Goal: Use online tool/utility: Utilize a website feature to perform a specific function

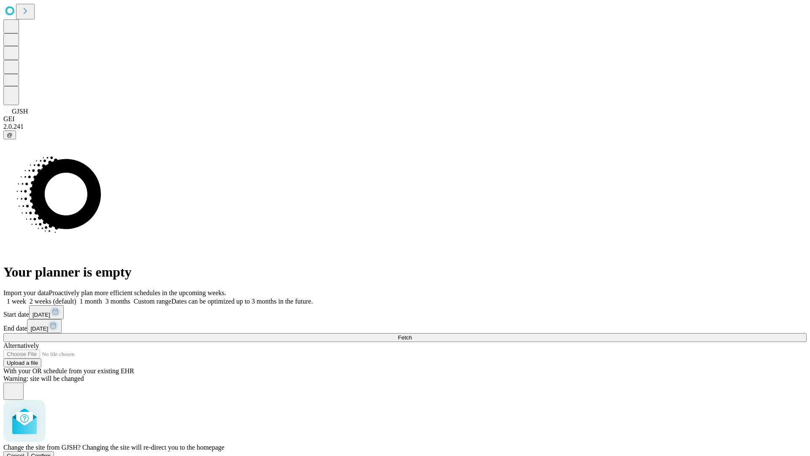
click at [51, 452] on span "Confirm" at bounding box center [41, 455] width 20 height 6
click at [76, 298] on label "2 weeks (default)" at bounding box center [51, 301] width 50 height 7
click at [412, 334] on span "Fetch" at bounding box center [405, 337] width 14 height 6
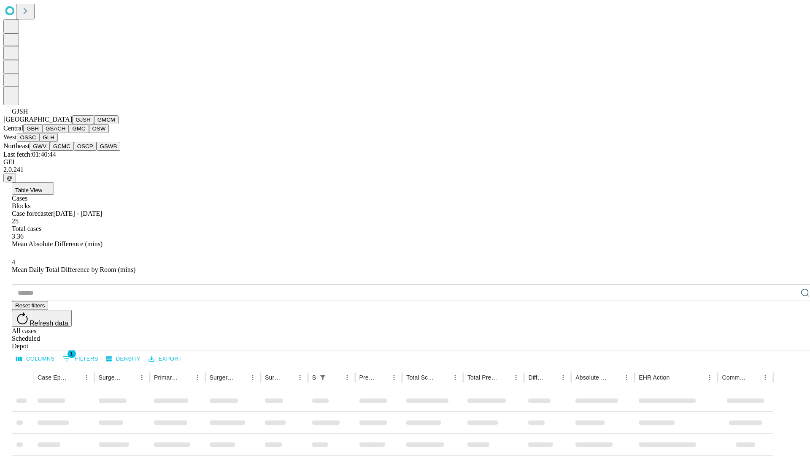
click at [94, 124] on button "GMCM" at bounding box center [106, 119] width 24 height 9
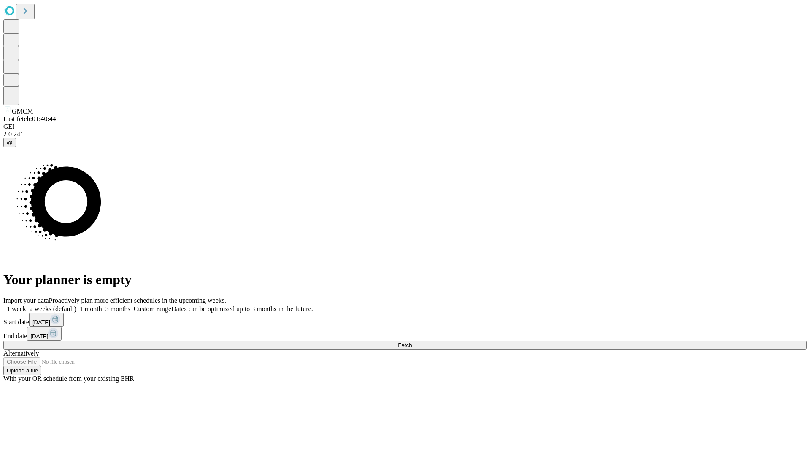
click at [412, 342] on span "Fetch" at bounding box center [405, 345] width 14 height 6
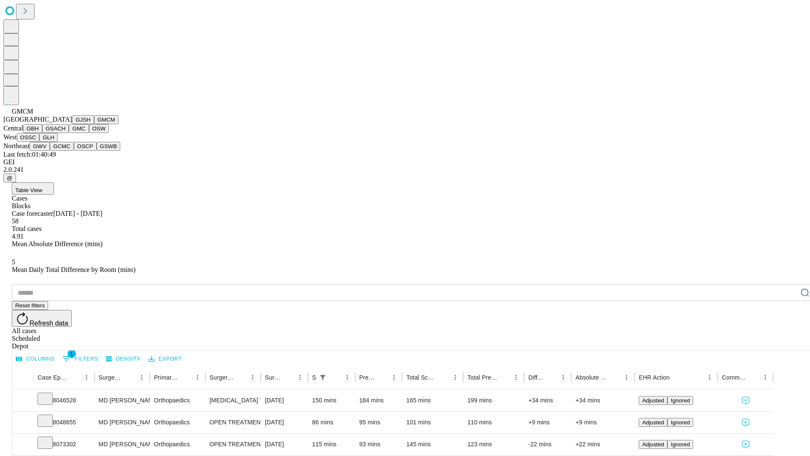
click at [42, 133] on button "GBH" at bounding box center [32, 128] width 19 height 9
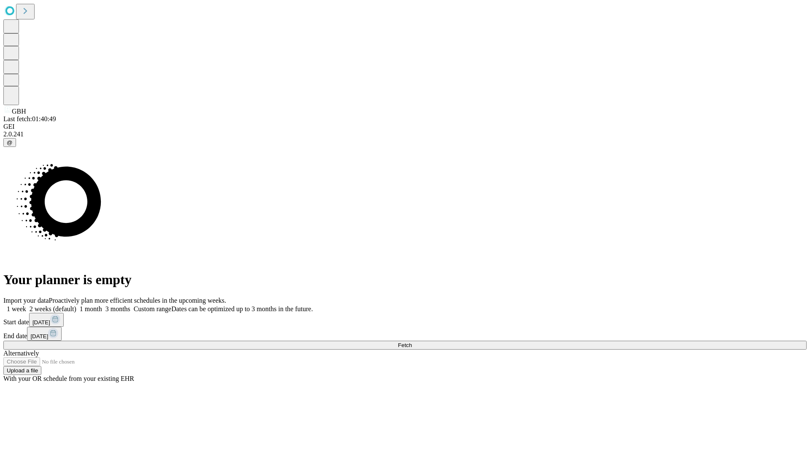
click at [412, 342] on span "Fetch" at bounding box center [405, 345] width 14 height 6
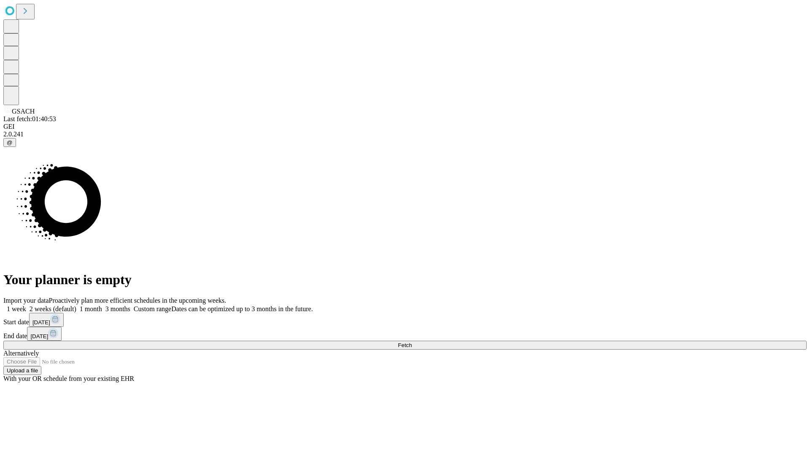
click at [76, 305] on label "2 weeks (default)" at bounding box center [51, 308] width 50 height 7
click at [412, 342] on span "Fetch" at bounding box center [405, 345] width 14 height 6
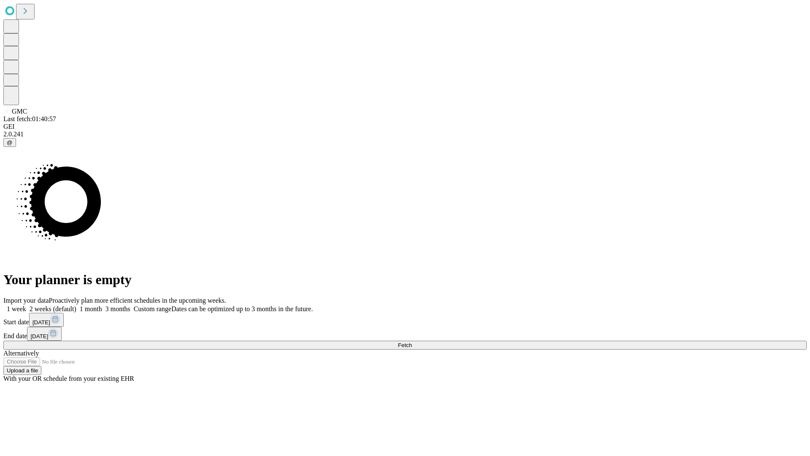
click at [76, 305] on label "2 weeks (default)" at bounding box center [51, 308] width 50 height 7
click at [412, 342] on span "Fetch" at bounding box center [405, 345] width 14 height 6
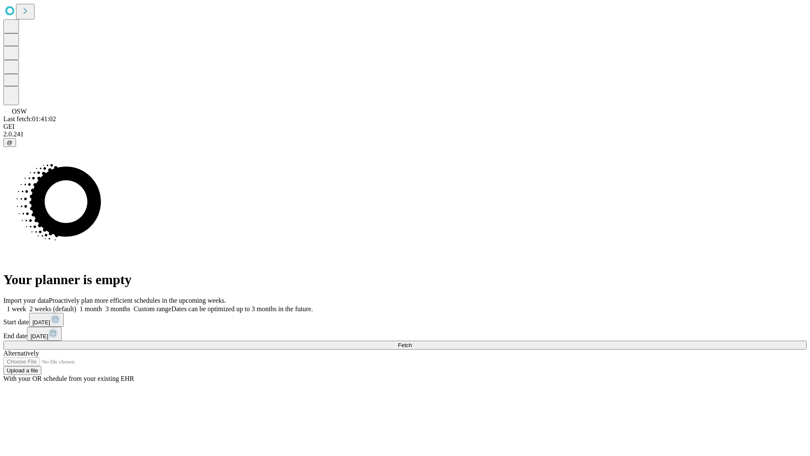
click at [412, 342] on span "Fetch" at bounding box center [405, 345] width 14 height 6
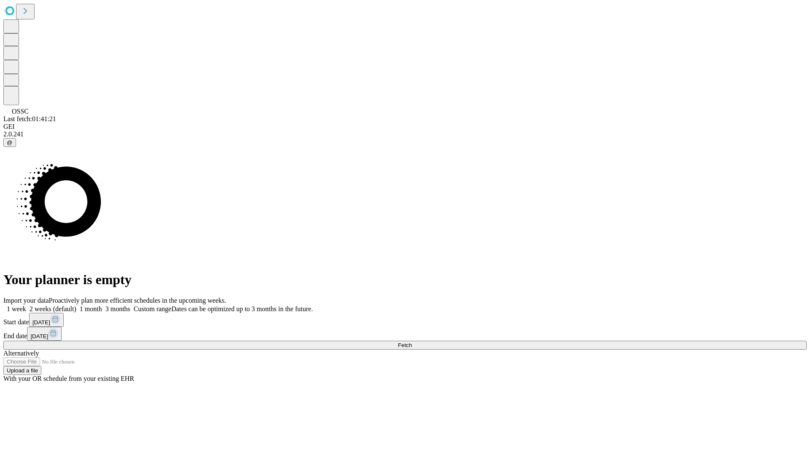
click at [76, 305] on label "2 weeks (default)" at bounding box center [51, 308] width 50 height 7
click at [412, 342] on span "Fetch" at bounding box center [405, 345] width 14 height 6
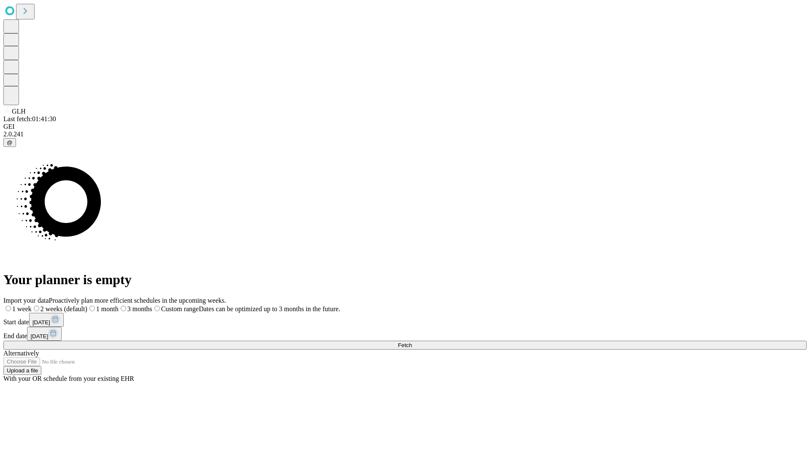
click at [87, 305] on label "2 weeks (default)" at bounding box center [60, 308] width 56 height 7
click at [412, 342] on span "Fetch" at bounding box center [405, 345] width 14 height 6
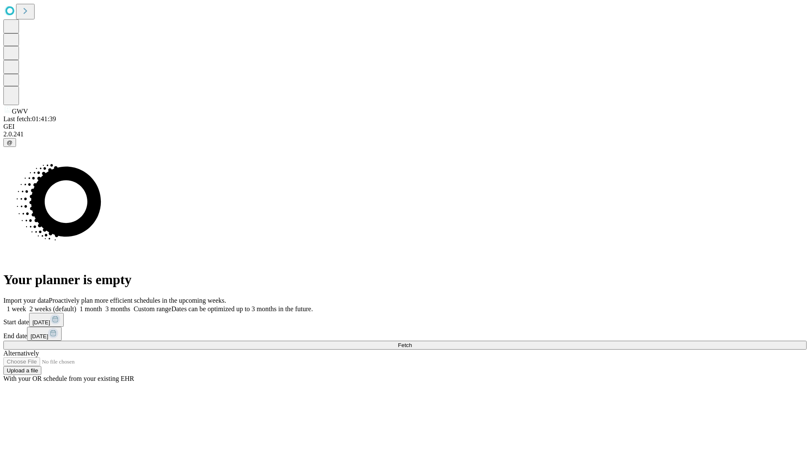
click at [412, 342] on span "Fetch" at bounding box center [405, 345] width 14 height 6
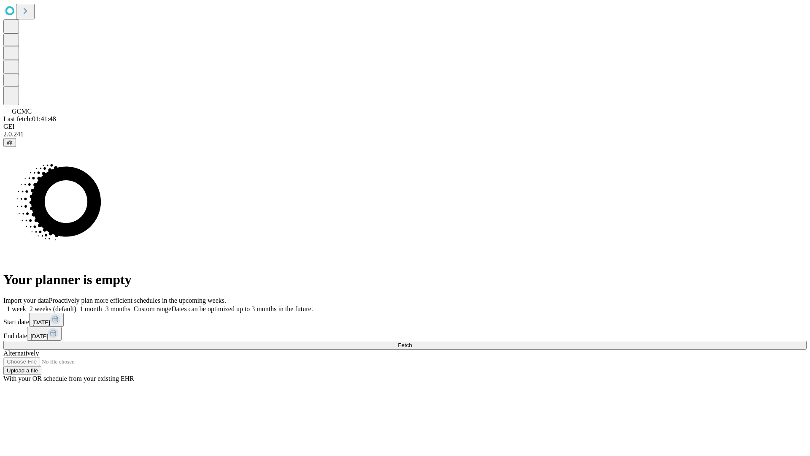
click at [76, 305] on label "2 weeks (default)" at bounding box center [51, 308] width 50 height 7
click at [412, 342] on span "Fetch" at bounding box center [405, 345] width 14 height 6
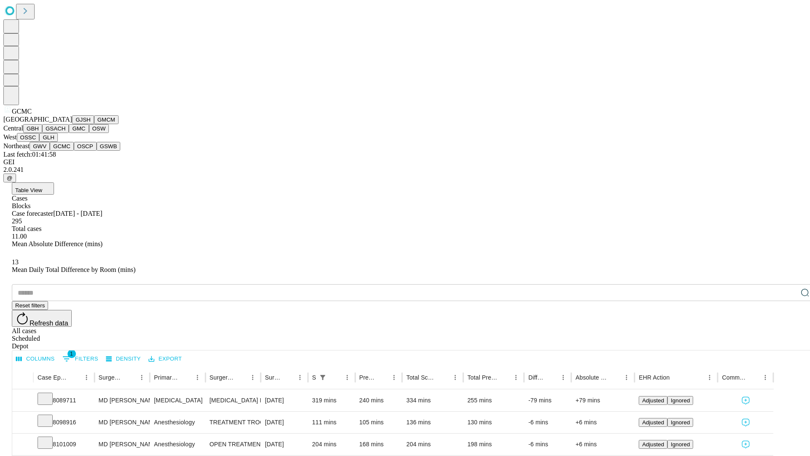
click at [74, 151] on button "OSCP" at bounding box center [85, 146] width 23 height 9
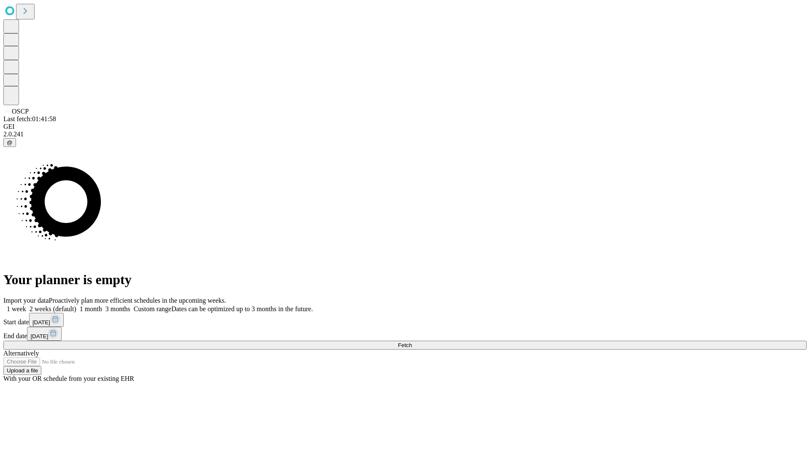
click at [76, 305] on label "2 weeks (default)" at bounding box center [51, 308] width 50 height 7
click at [412, 342] on span "Fetch" at bounding box center [405, 345] width 14 height 6
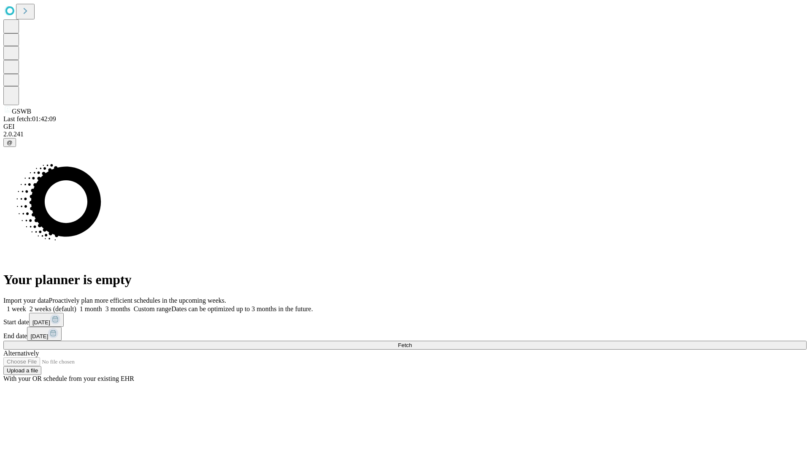
click at [412, 342] on span "Fetch" at bounding box center [405, 345] width 14 height 6
